Goal: Navigation & Orientation: Find specific page/section

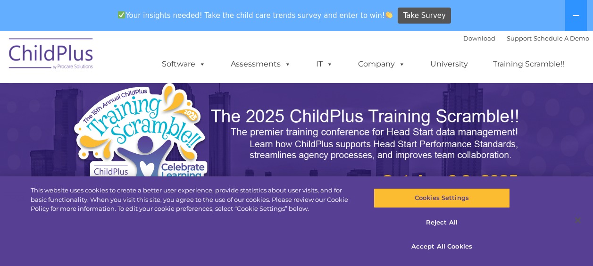
scroll to position [536, 0]
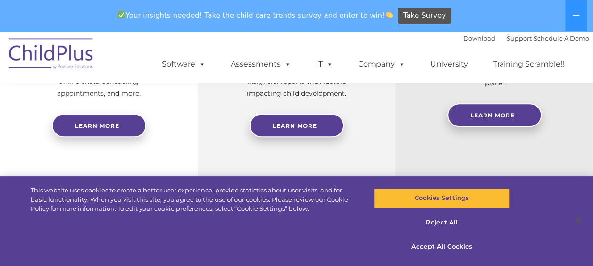
select select "MEDIUM"
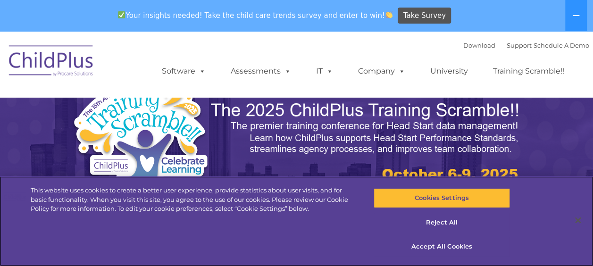
scroll to position [0, 0]
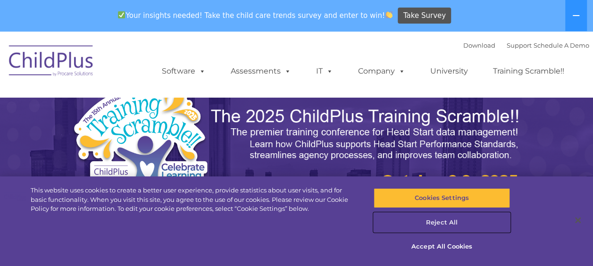
click at [439, 223] on button "Reject All" at bounding box center [441, 223] width 136 height 20
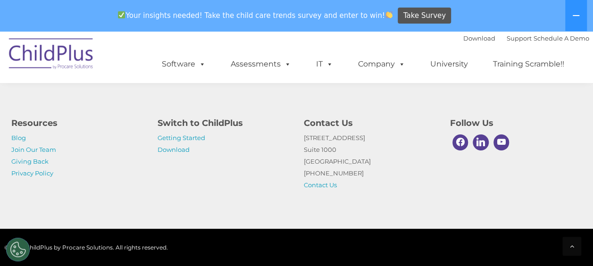
scroll to position [1167, 0]
click at [201, 60] on span at bounding box center [200, 63] width 10 height 9
click at [95, 109] on div "Resources Blog Join Our Team Giving Back Privacy Policy Switch to ChildPlus Get…" at bounding box center [296, 147] width 593 height 164
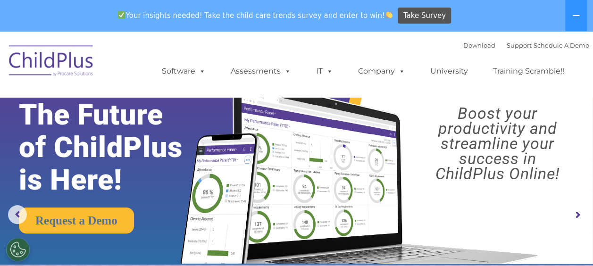
scroll to position [0, 0]
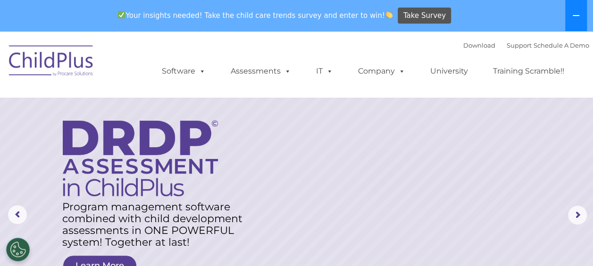
click at [571, 15] on button at bounding box center [576, 15] width 22 height 31
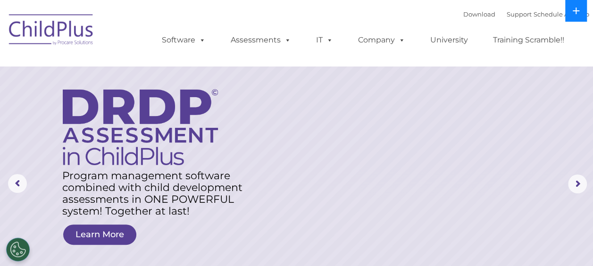
click at [568, 11] on button at bounding box center [576, 11] width 22 height 22
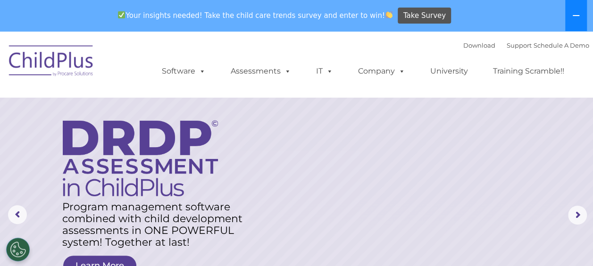
click at [571, 14] on button at bounding box center [576, 15] width 22 height 31
